Goal: Transaction & Acquisition: Purchase product/service

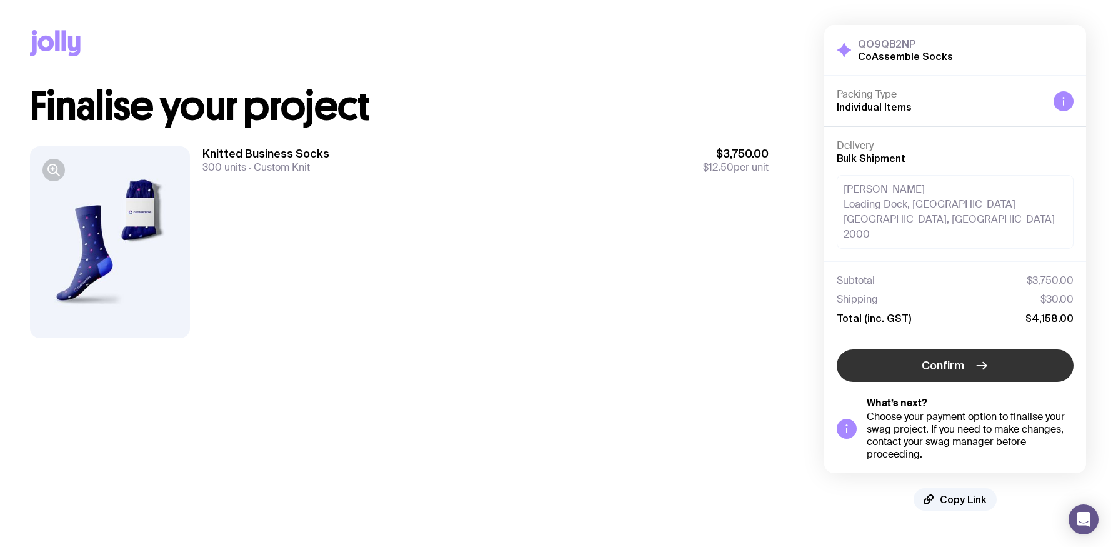
click at [936, 358] on span "Confirm" at bounding box center [942, 365] width 42 height 15
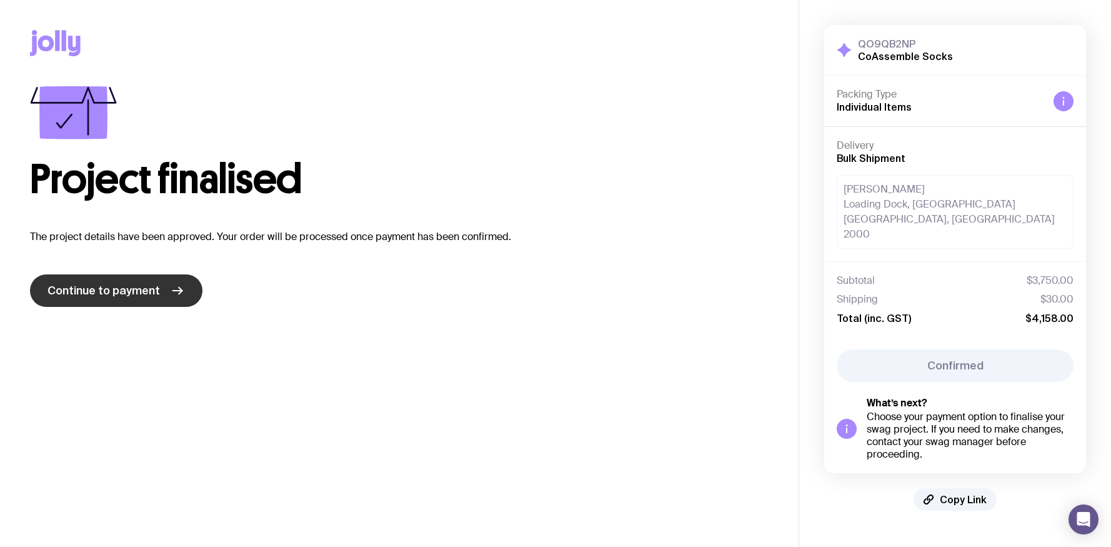
click at [111, 305] on link "Continue to payment" at bounding box center [116, 290] width 172 height 32
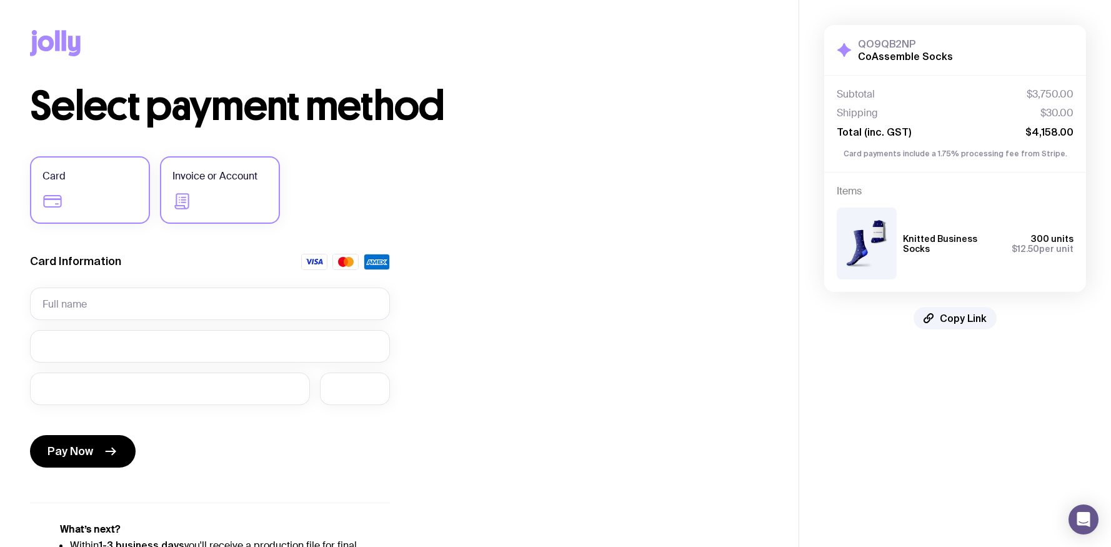
drag, startPoint x: 219, startPoint y: 182, endPoint x: 270, endPoint y: 186, distance: 51.4
click at [219, 182] on span "Invoice or Account" at bounding box center [214, 176] width 85 height 15
click at [0, 0] on input "Invoice or Account" at bounding box center [0, 0] width 0 height 0
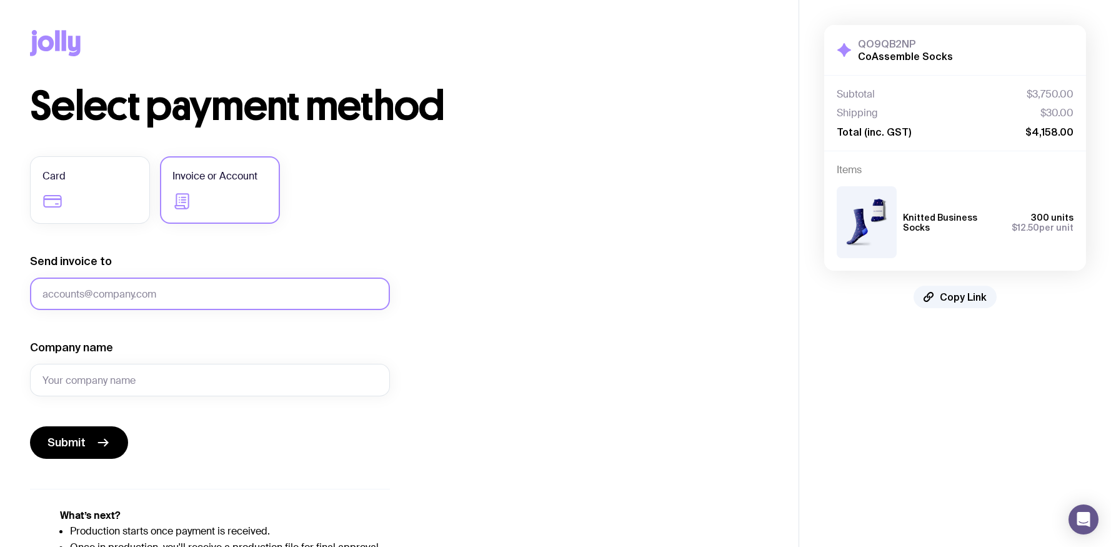
click at [224, 307] on input "Send invoice to" at bounding box center [210, 293] width 360 height 32
paste input "[EMAIL_ADDRESS][DOMAIN_NAME]"
type input "[EMAIL_ADDRESS][DOMAIN_NAME]"
click at [179, 383] on input "Company name" at bounding box center [210, 380] width 360 height 32
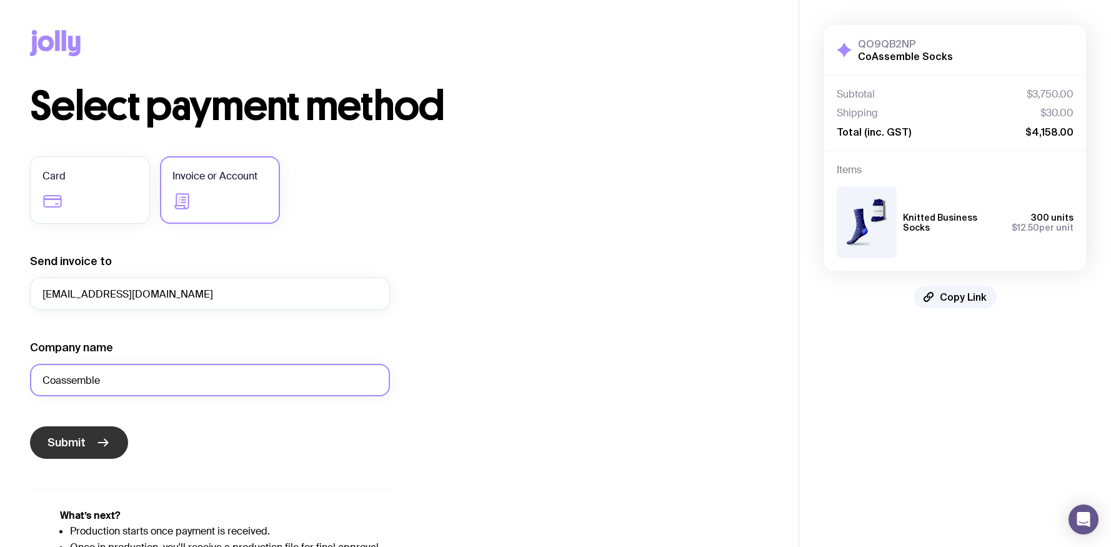
type input "Coassemble"
click at [106, 445] on icon "submit" at bounding box center [103, 442] width 15 height 15
